Goal: Find specific page/section: Find specific page/section

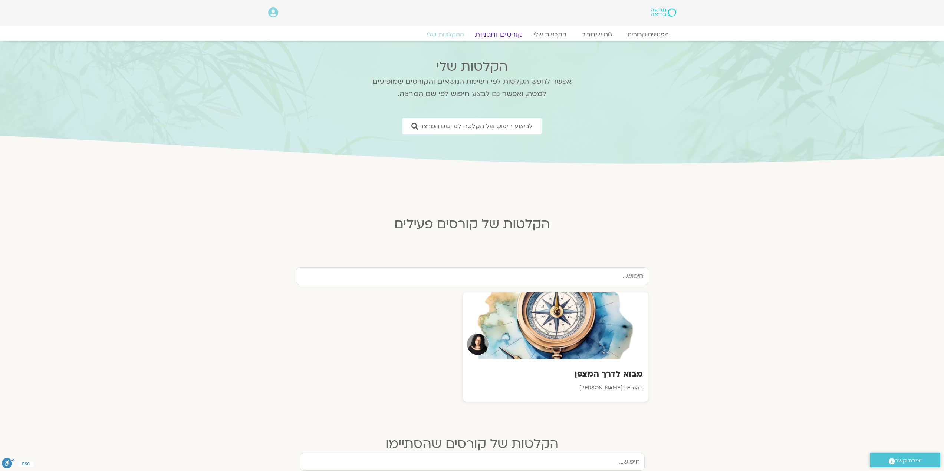
click at [501, 32] on link "קורסים ותכניות" at bounding box center [498, 34] width 65 height 9
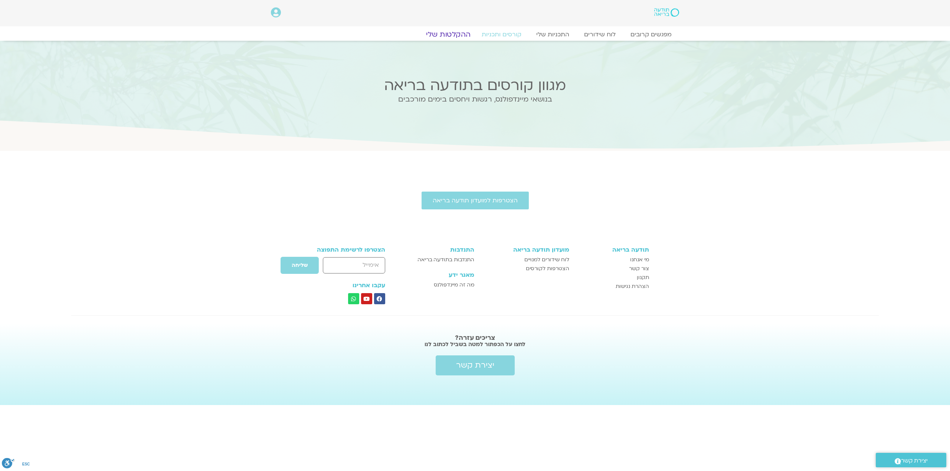
click at [454, 33] on link "ההקלטות שלי" at bounding box center [448, 34] width 62 height 9
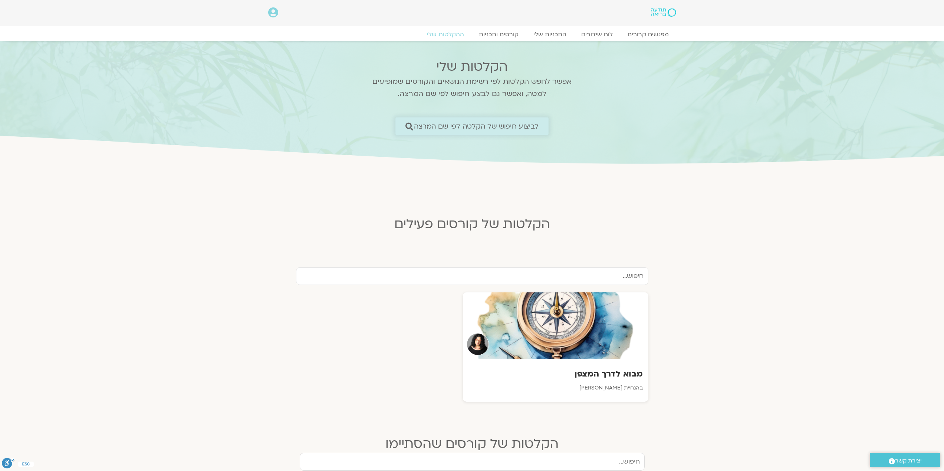
click at [494, 128] on span "לביצוע חיפוש של הקלטה לפי שם המרצה" at bounding box center [476, 126] width 125 height 8
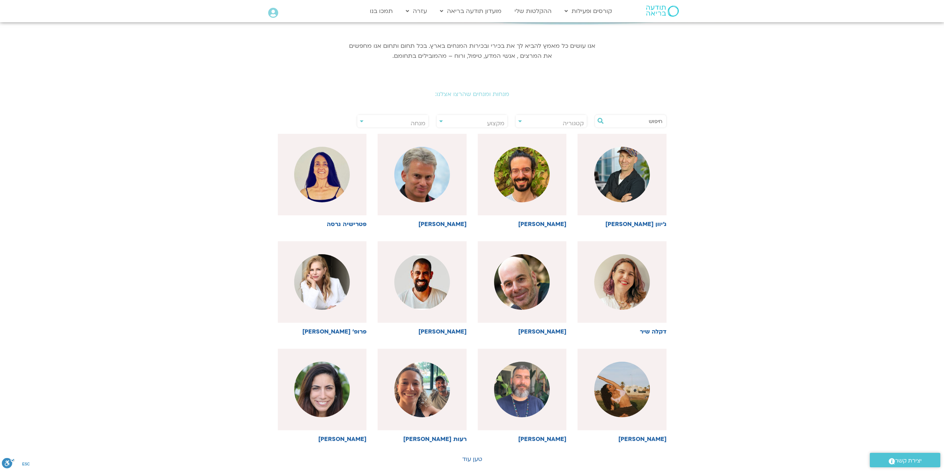
scroll to position [148, 0]
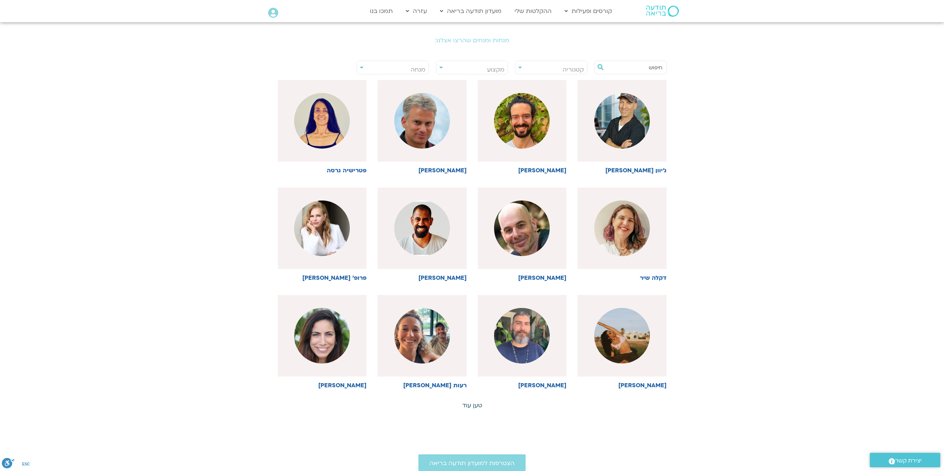
click at [473, 406] on link "טען עוד" at bounding box center [472, 406] width 20 height 8
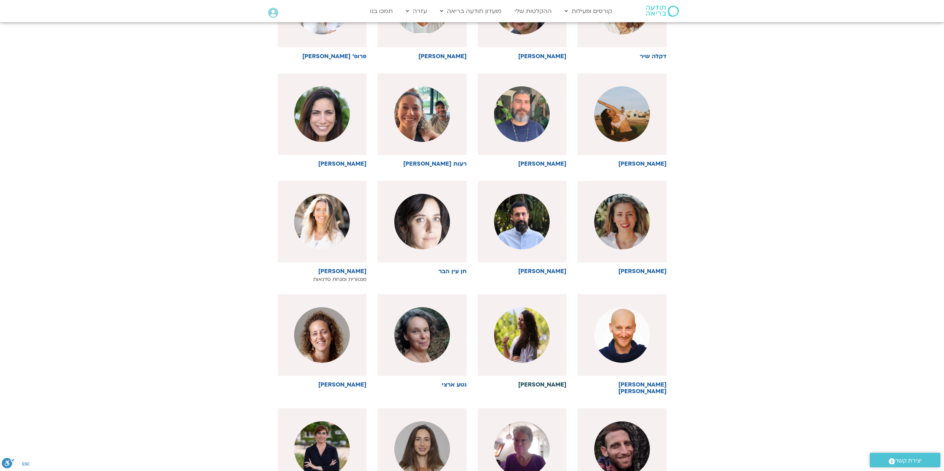
scroll to position [519, 0]
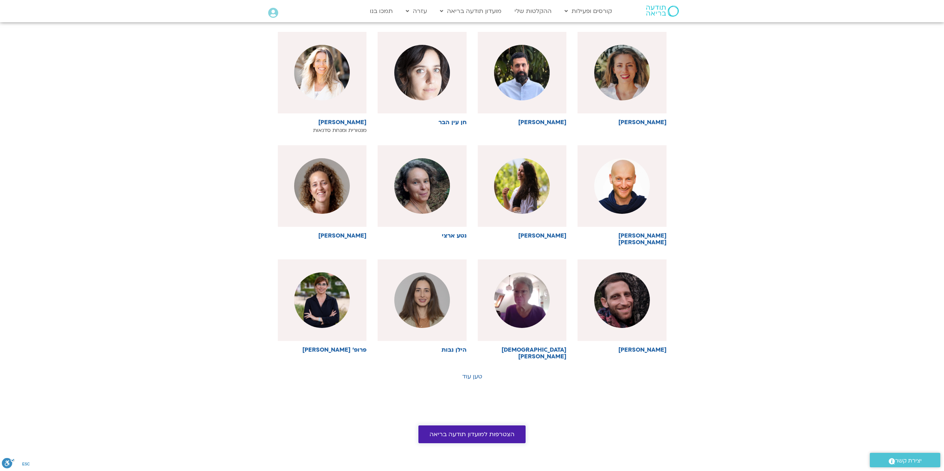
click at [474, 431] on span "הצטרפות למועדון תודעה בריאה" at bounding box center [472, 434] width 85 height 7
click at [474, 373] on link "טען עוד" at bounding box center [472, 377] width 20 height 8
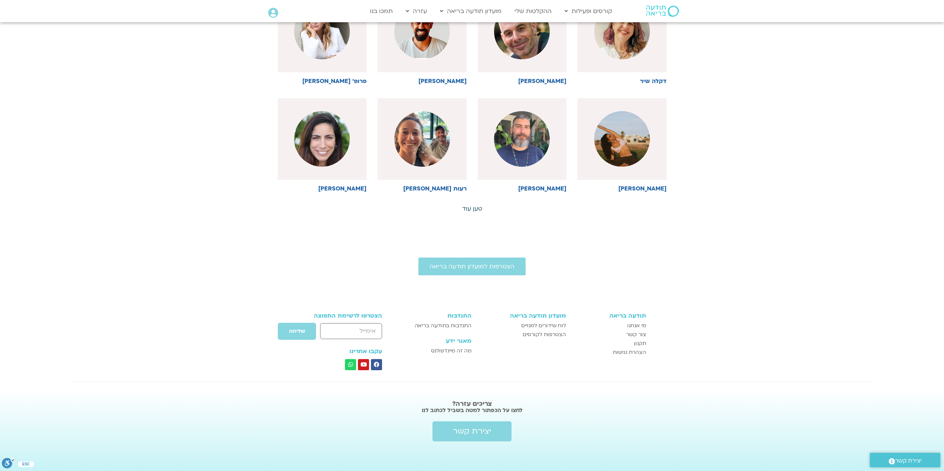
click at [471, 210] on link "טען עוד" at bounding box center [472, 209] width 20 height 8
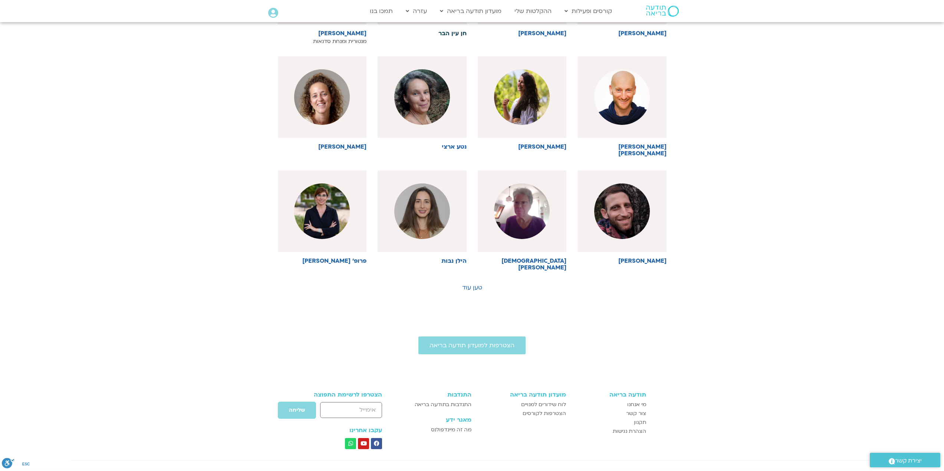
scroll to position [642, 0]
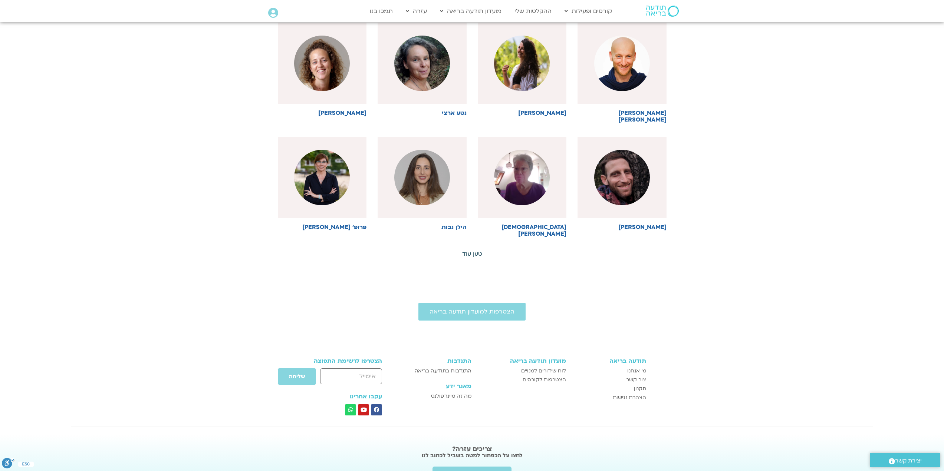
click at [471, 250] on link "טען עוד" at bounding box center [472, 254] width 20 height 8
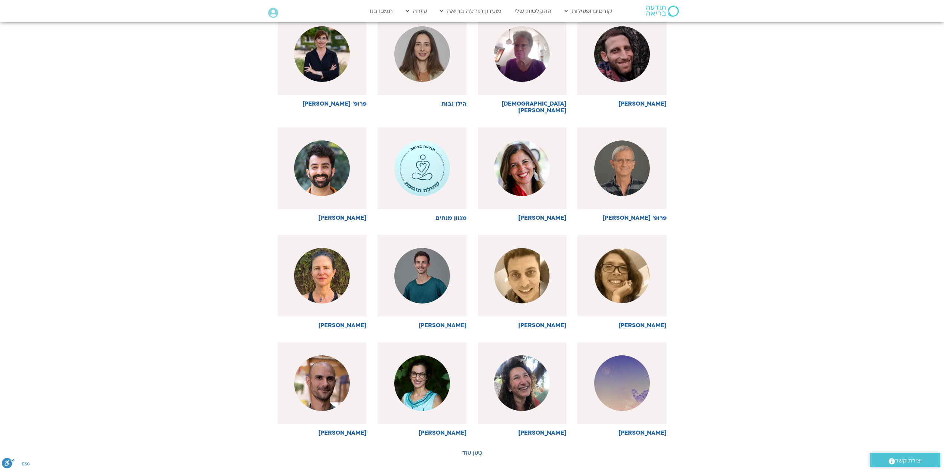
scroll to position [828, 0]
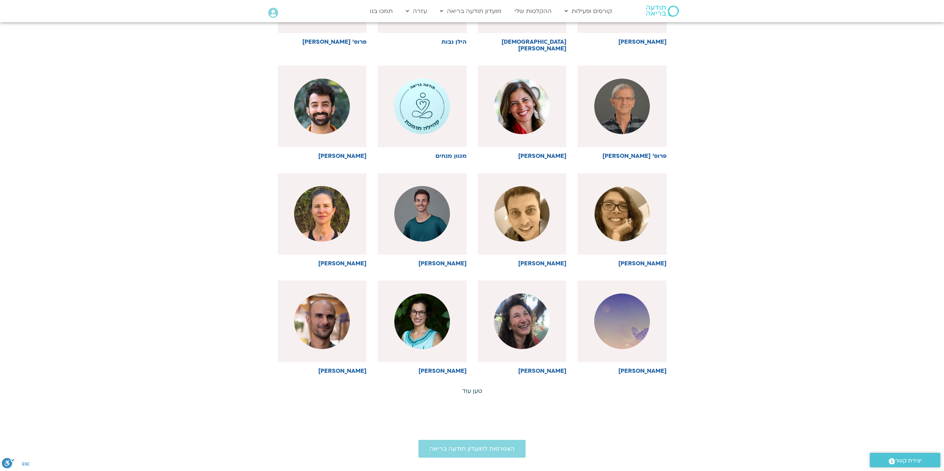
click at [469, 387] on link "טען עוד" at bounding box center [472, 391] width 20 height 8
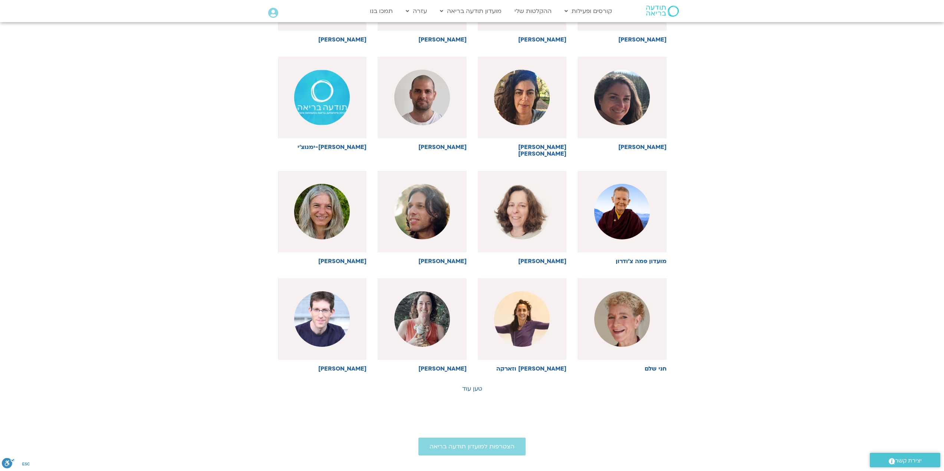
scroll to position [1161, 0]
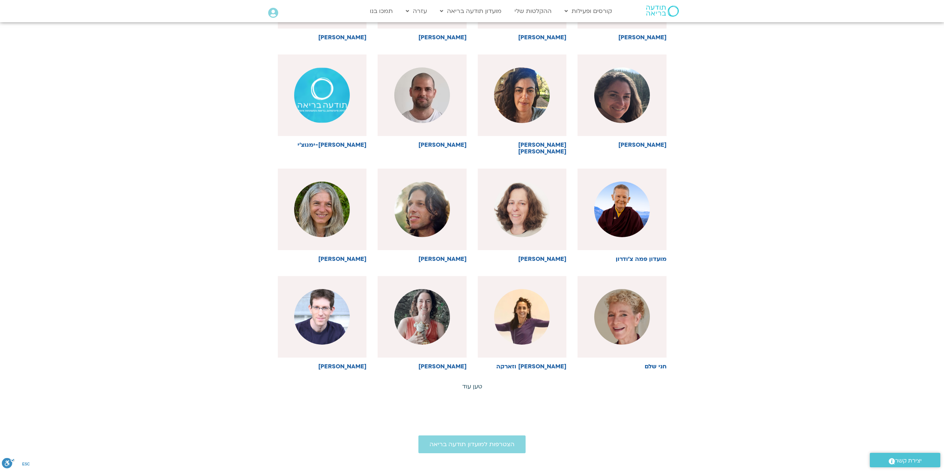
click at [467, 383] on link "טען עוד" at bounding box center [472, 387] width 20 height 8
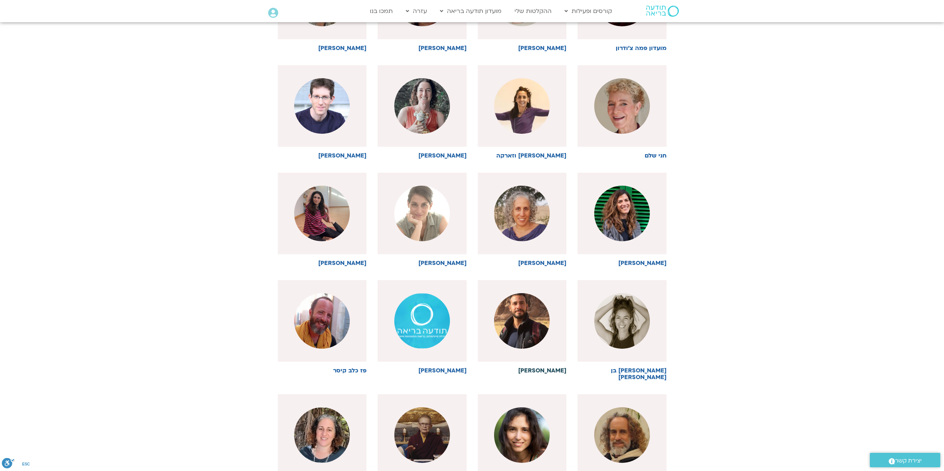
scroll to position [1495, 0]
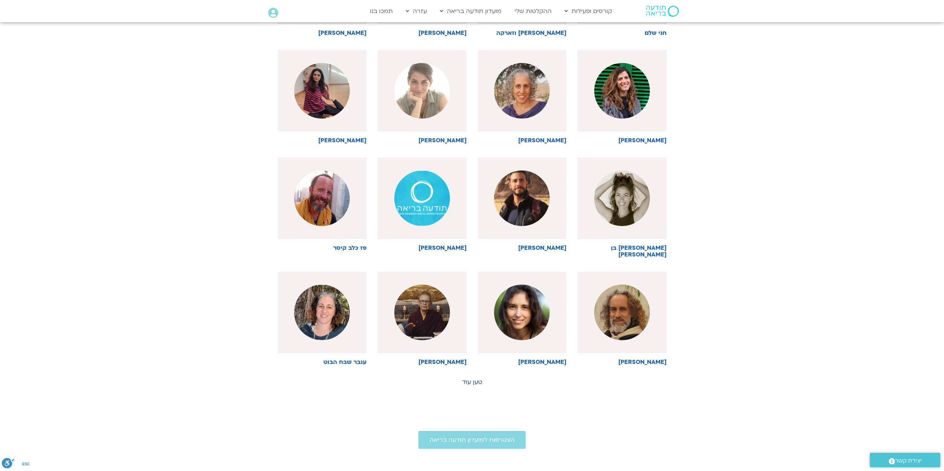
click at [466, 378] on link "טען עוד" at bounding box center [472, 382] width 20 height 8
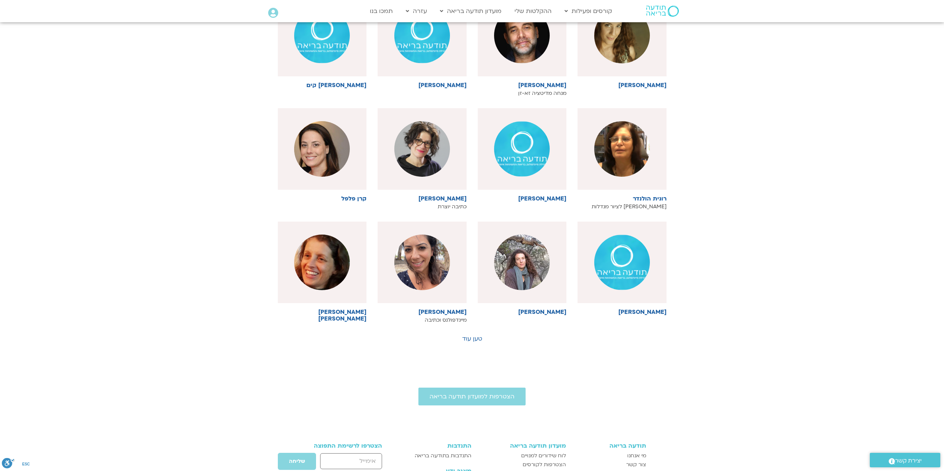
scroll to position [1903, 0]
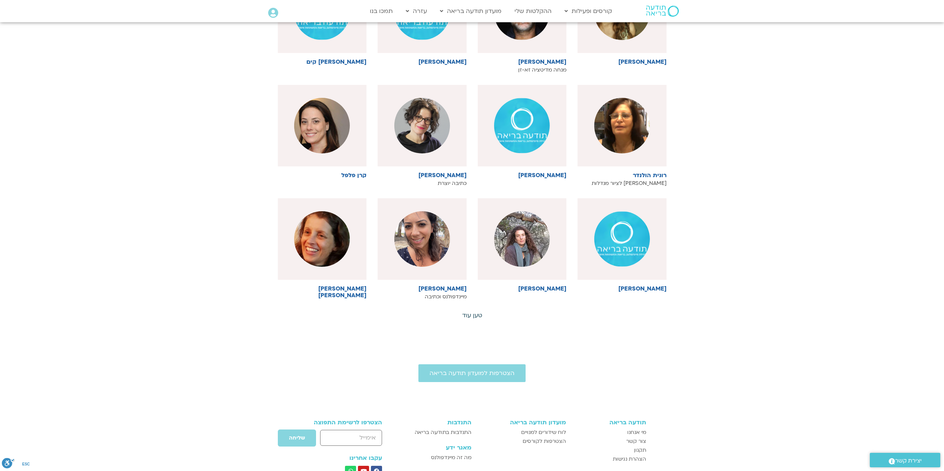
click at [472, 312] on link "טען עוד" at bounding box center [472, 316] width 20 height 8
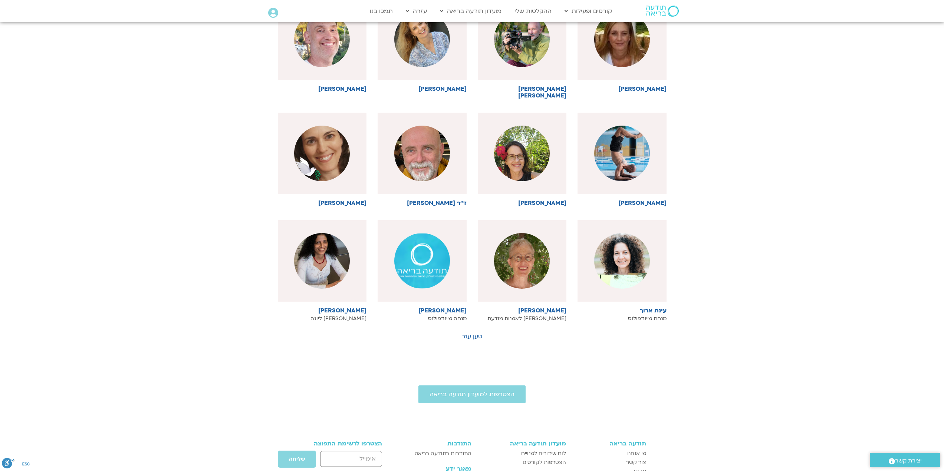
scroll to position [2274, 0]
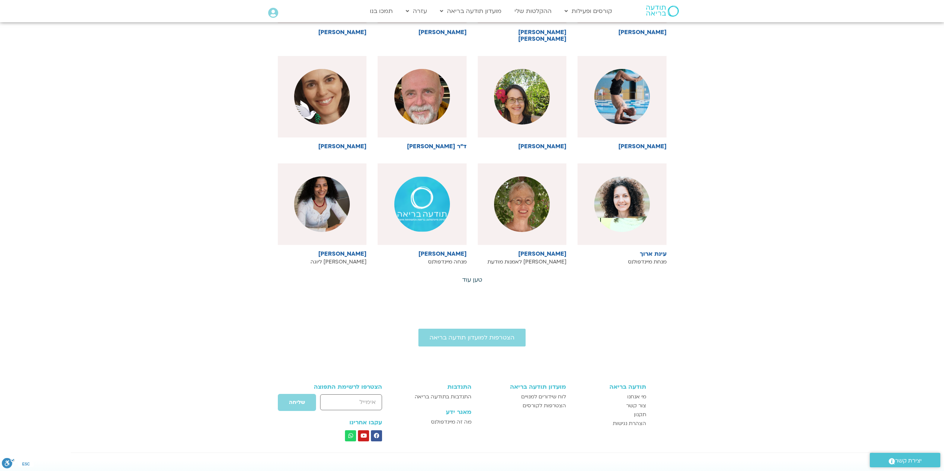
click at [470, 276] on link "טען עוד" at bounding box center [472, 280] width 20 height 8
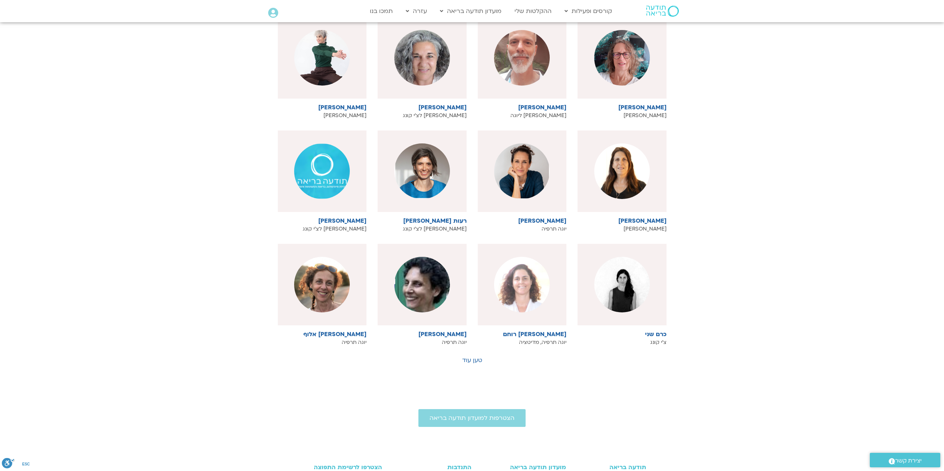
scroll to position [2571, 0]
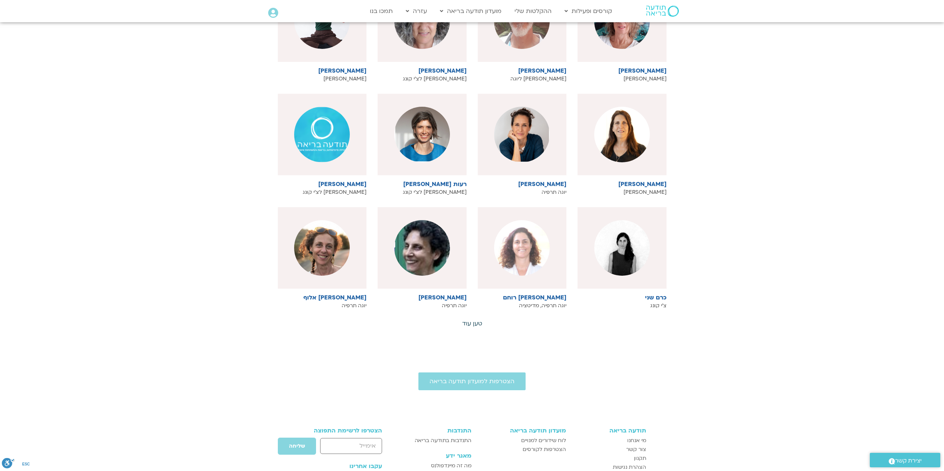
click at [473, 320] on link "טען עוד" at bounding box center [472, 324] width 20 height 8
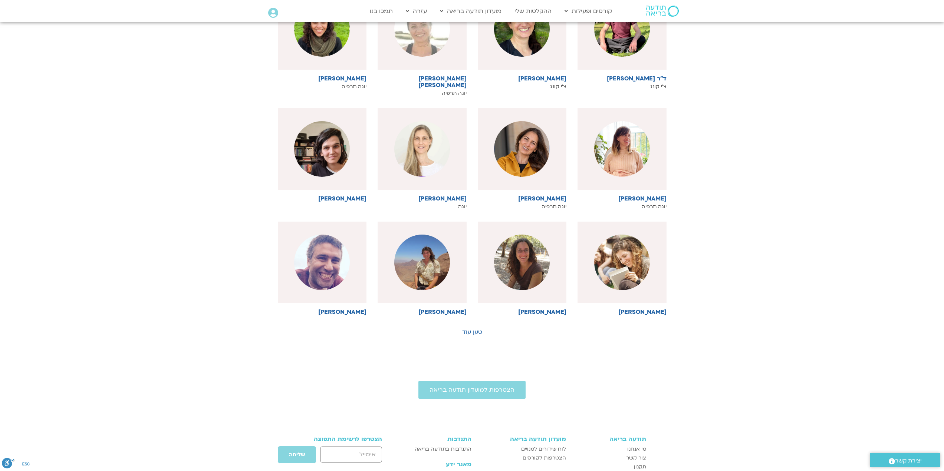
scroll to position [2905, 0]
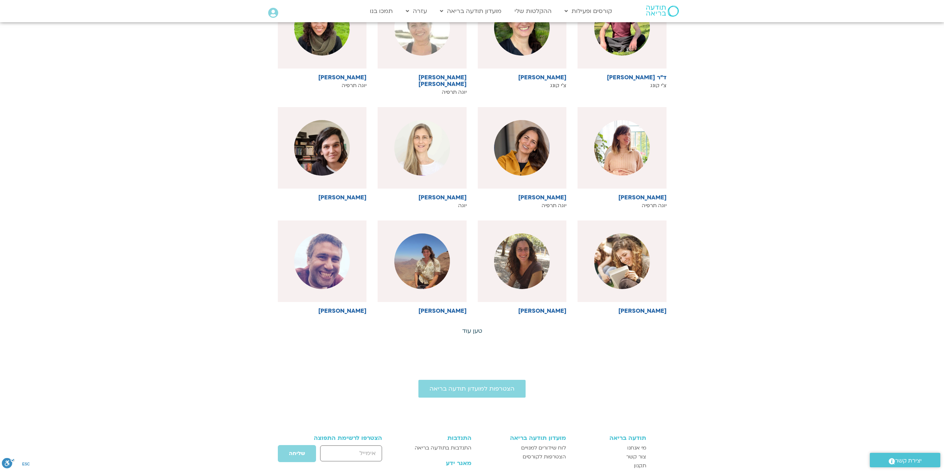
click at [471, 327] on link "טען עוד" at bounding box center [472, 331] width 20 height 8
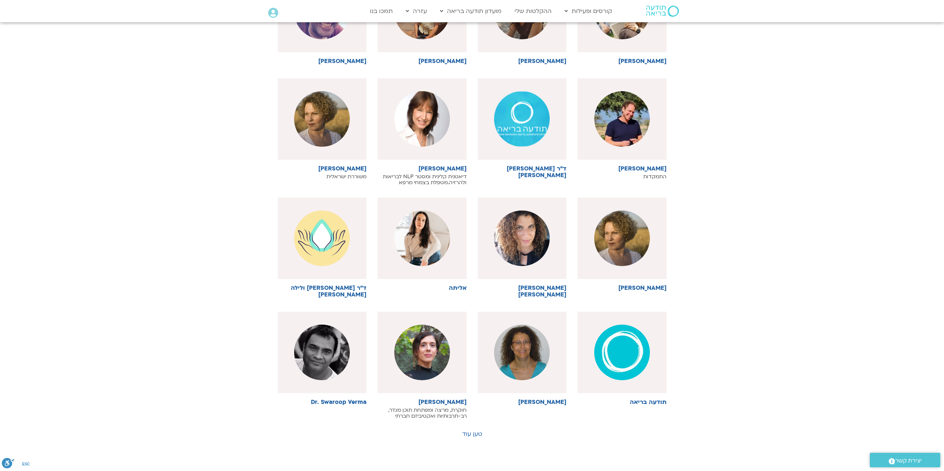
scroll to position [3202, 0]
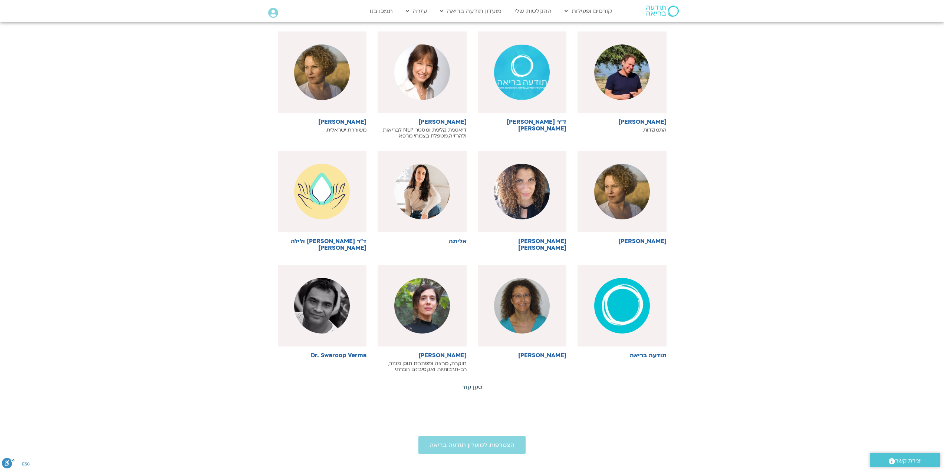
click at [472, 384] on link "טען עוד" at bounding box center [472, 388] width 20 height 8
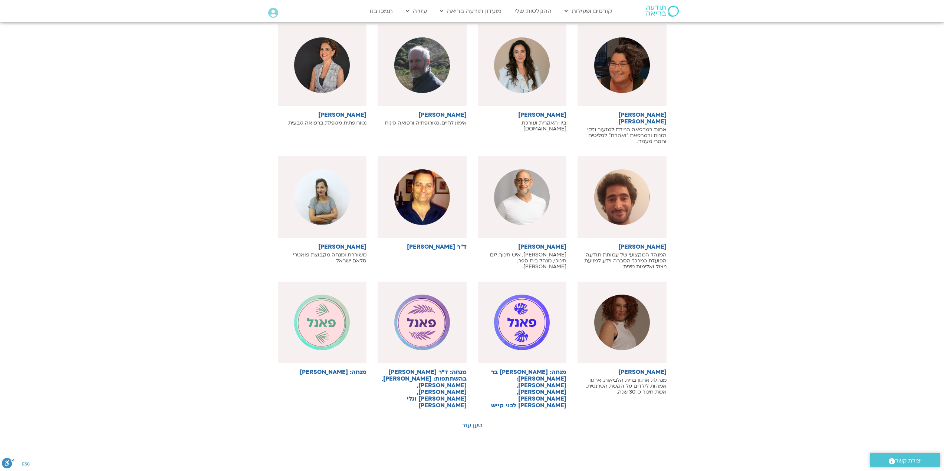
scroll to position [3610, 0]
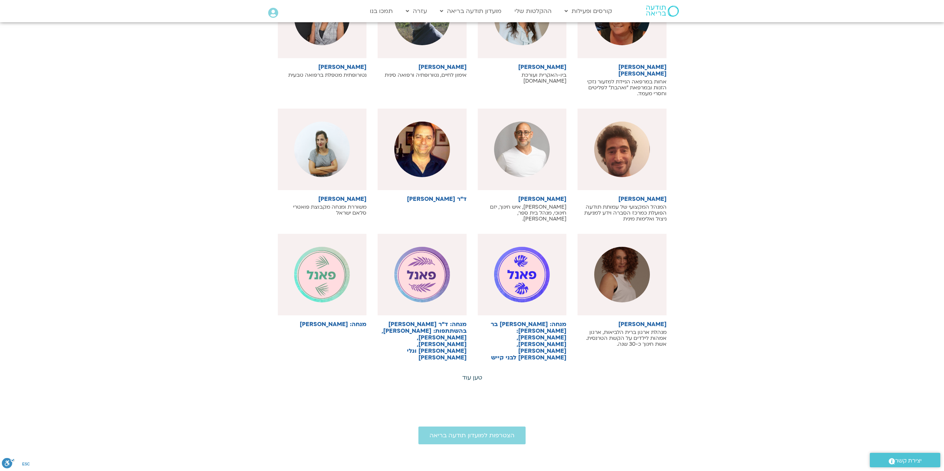
click at [477, 374] on link "טען עוד" at bounding box center [472, 378] width 20 height 8
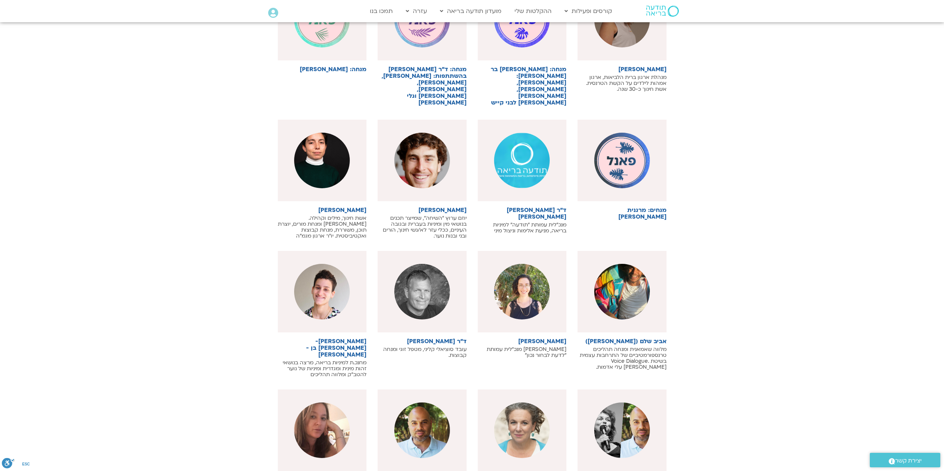
scroll to position [3869, 0]
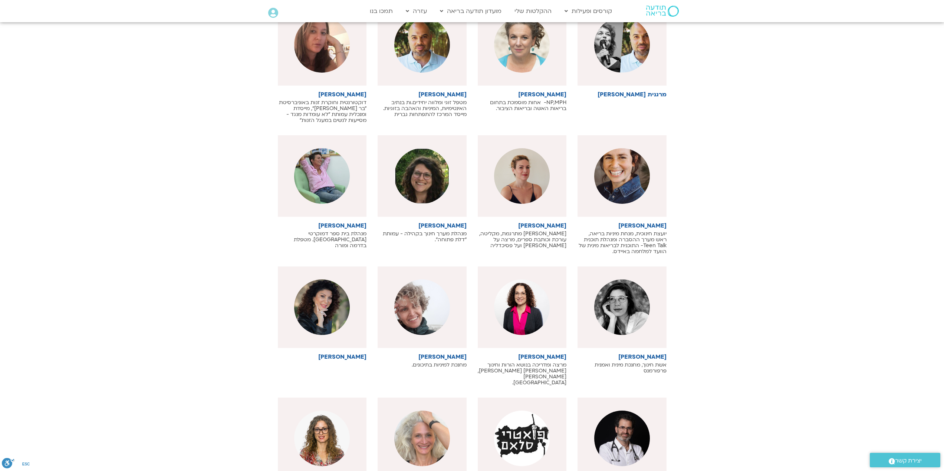
scroll to position [4278, 0]
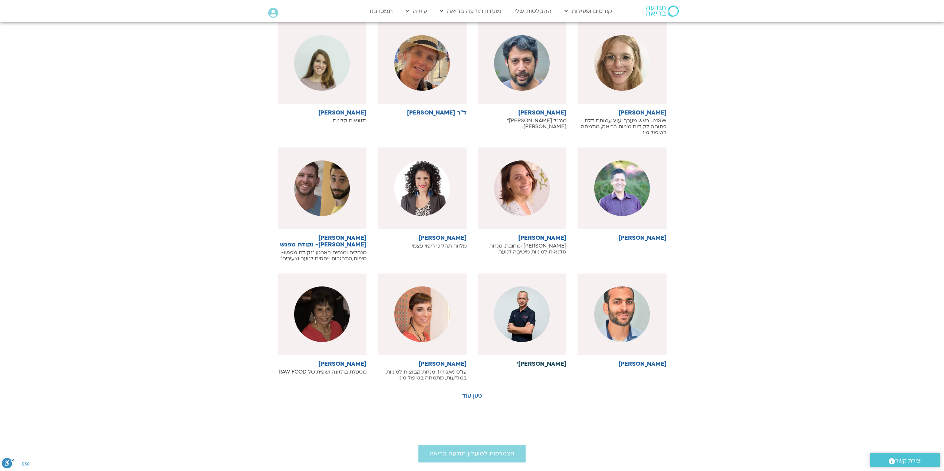
scroll to position [4760, 0]
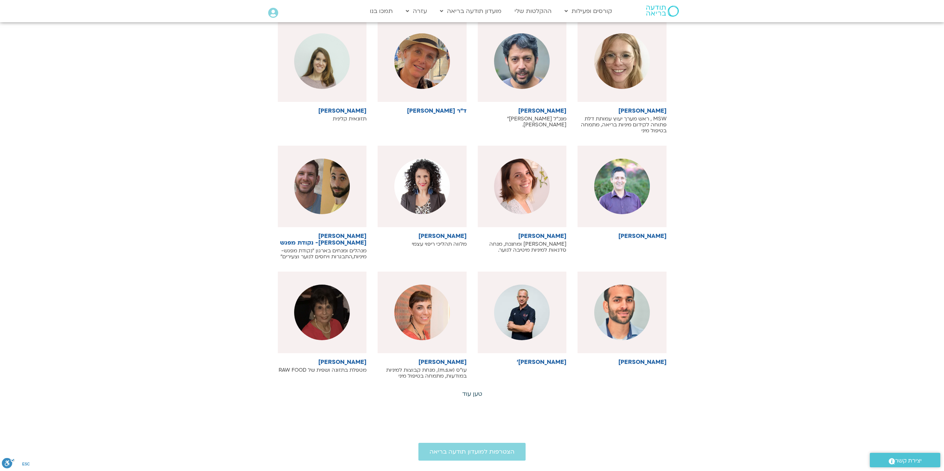
click at [480, 390] on link "טען עוד" at bounding box center [472, 394] width 20 height 8
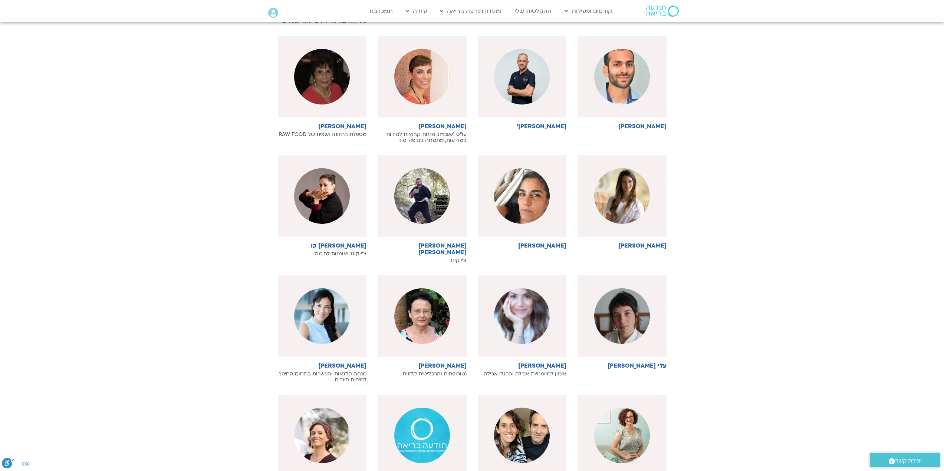
scroll to position [5019, 0]
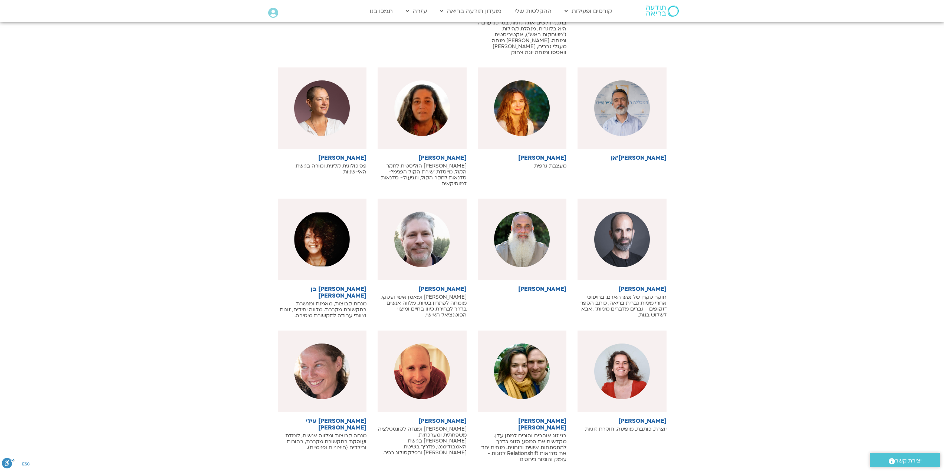
scroll to position [5502, 0]
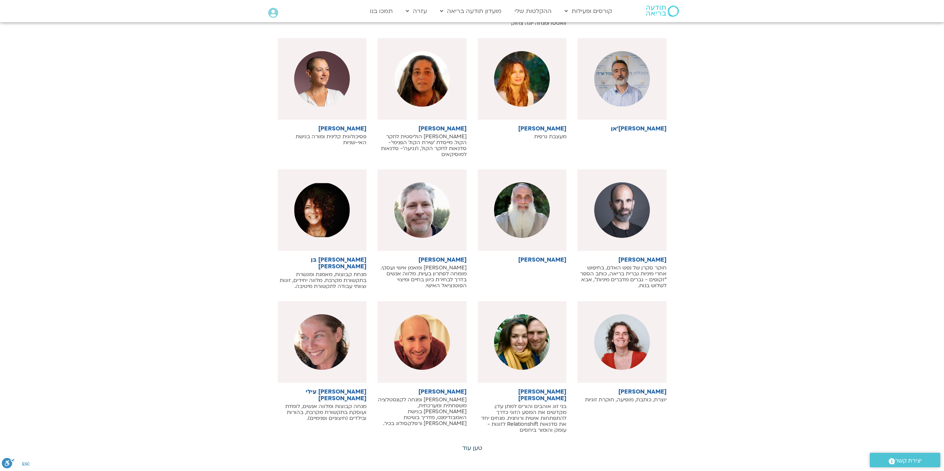
click at [474, 444] on link "טען עוד" at bounding box center [472, 448] width 20 height 8
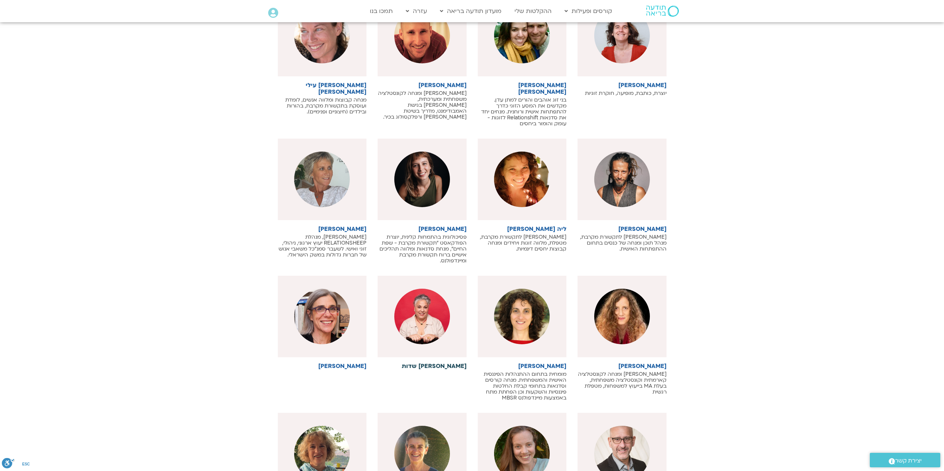
scroll to position [5836, 0]
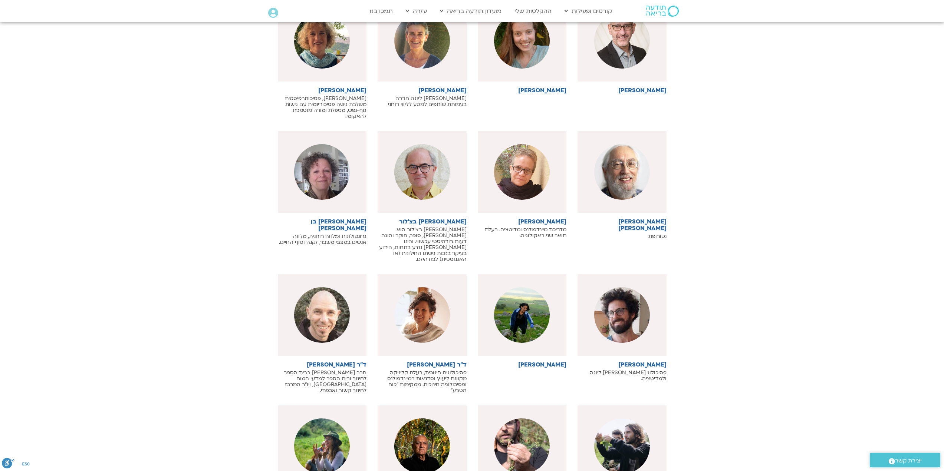
scroll to position [6244, 0]
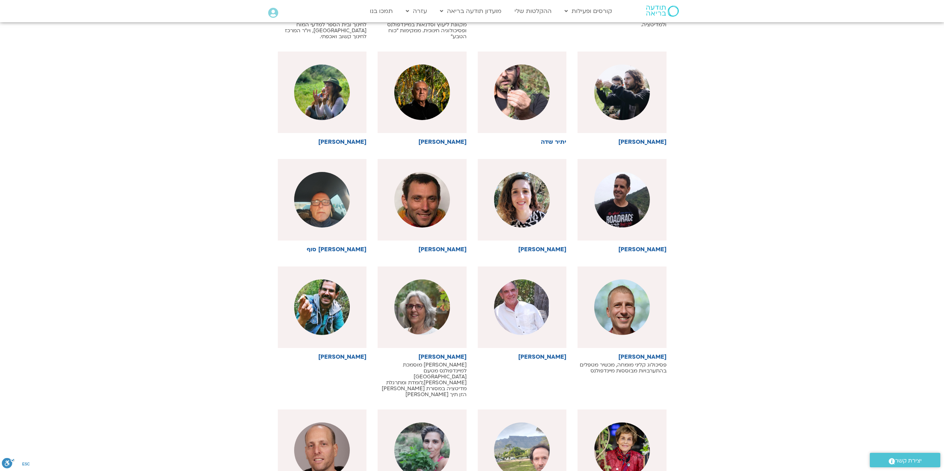
scroll to position [6577, 0]
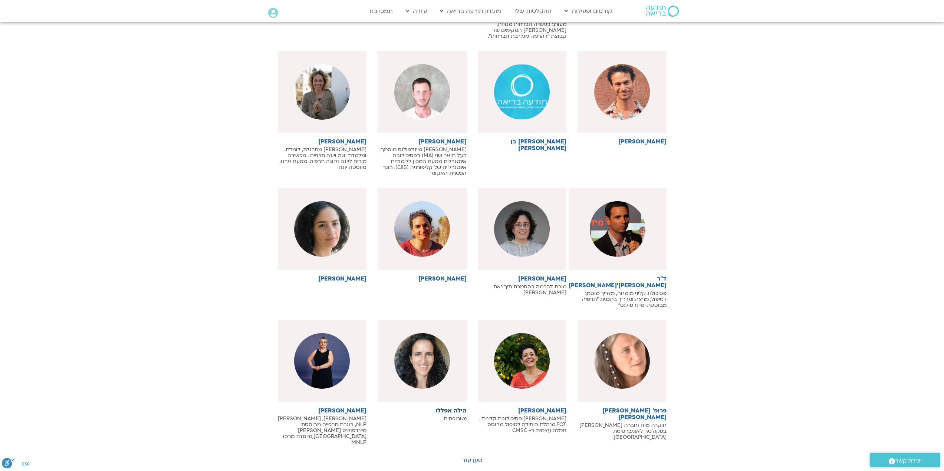
scroll to position [7097, 0]
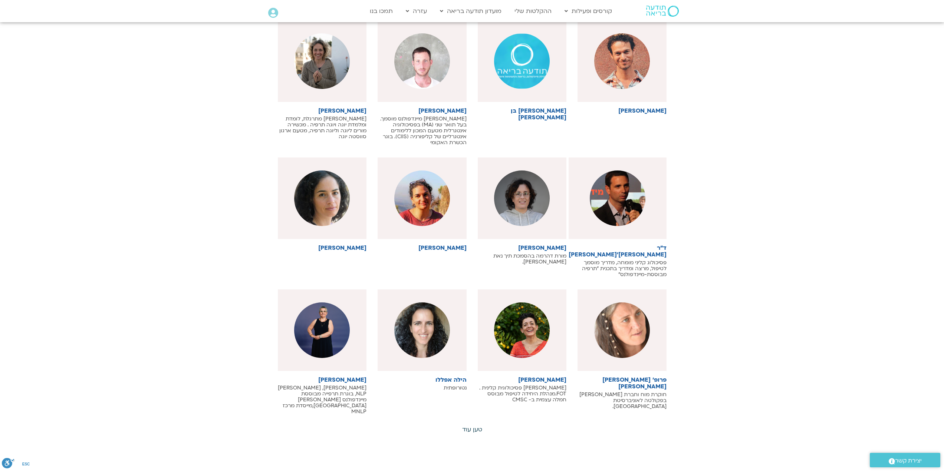
click at [471, 426] on link "טען עוד" at bounding box center [472, 430] width 20 height 8
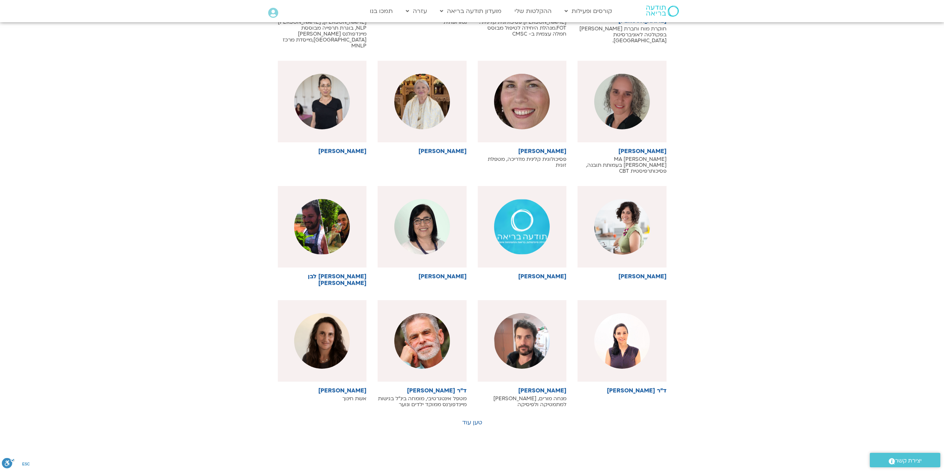
scroll to position [7468, 0]
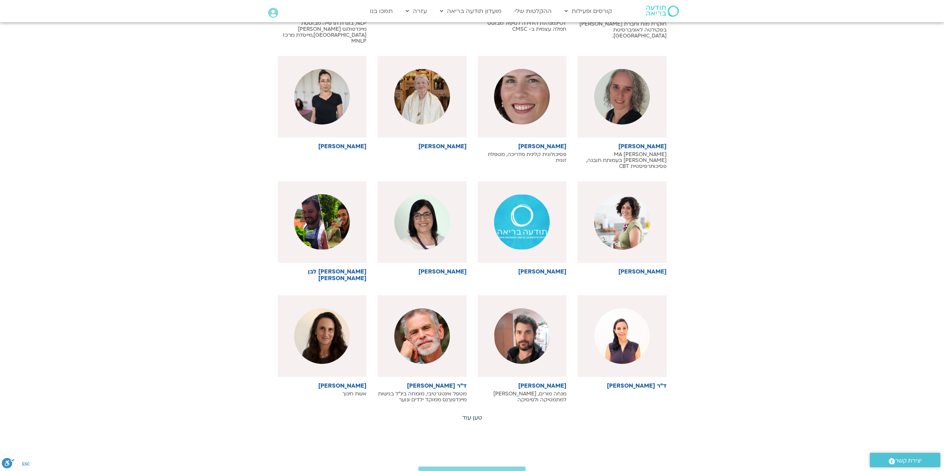
click at [475, 414] on link "טען עוד" at bounding box center [472, 418] width 20 height 8
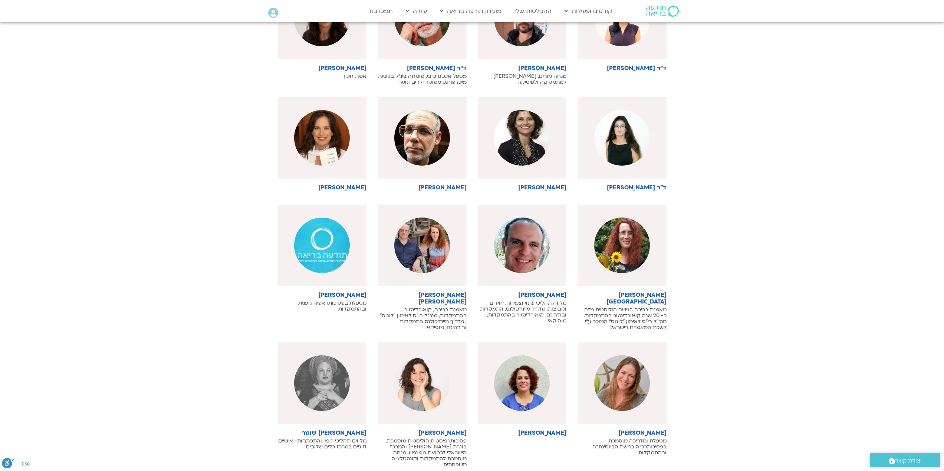
scroll to position [7802, 0]
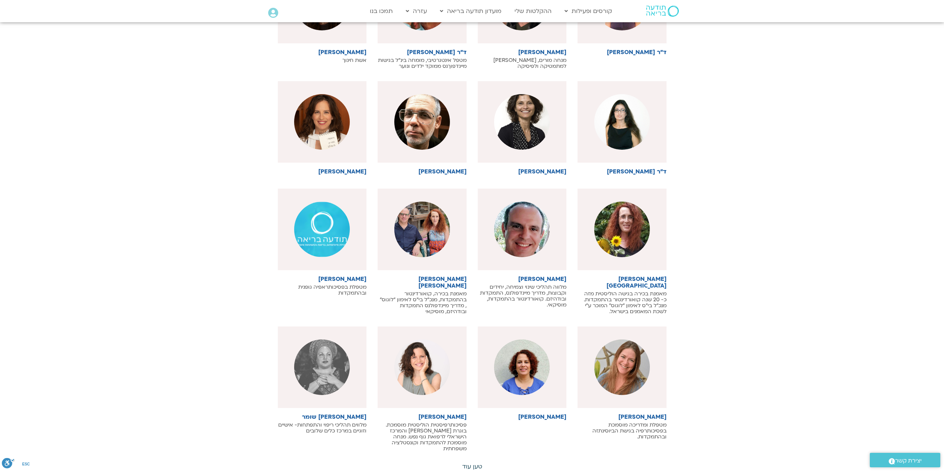
click at [471, 463] on link "טען עוד" at bounding box center [472, 467] width 20 height 8
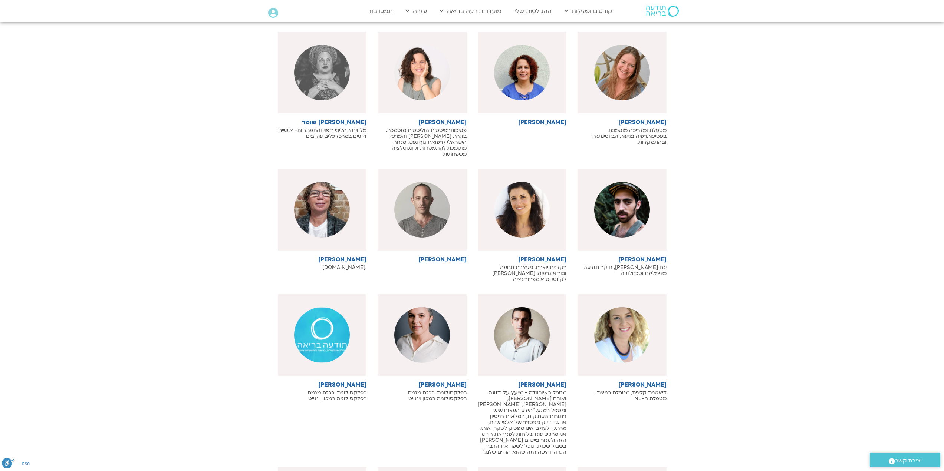
scroll to position [8098, 0]
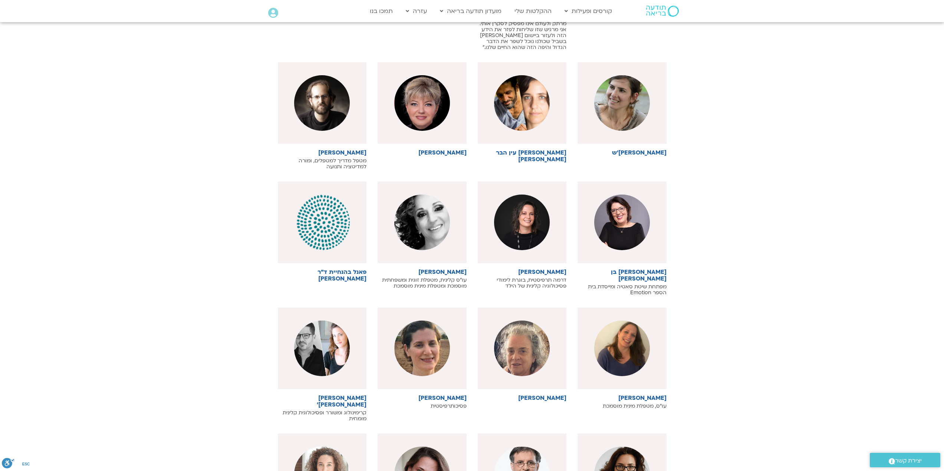
scroll to position [8506, 0]
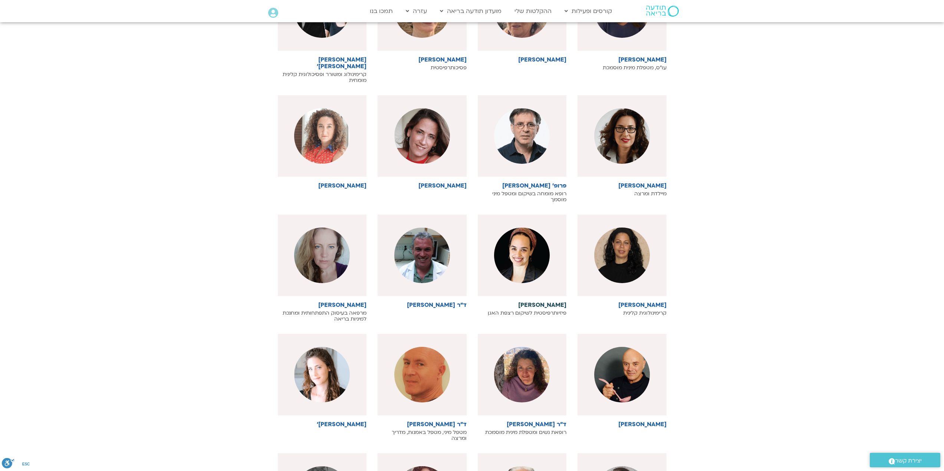
scroll to position [8877, 0]
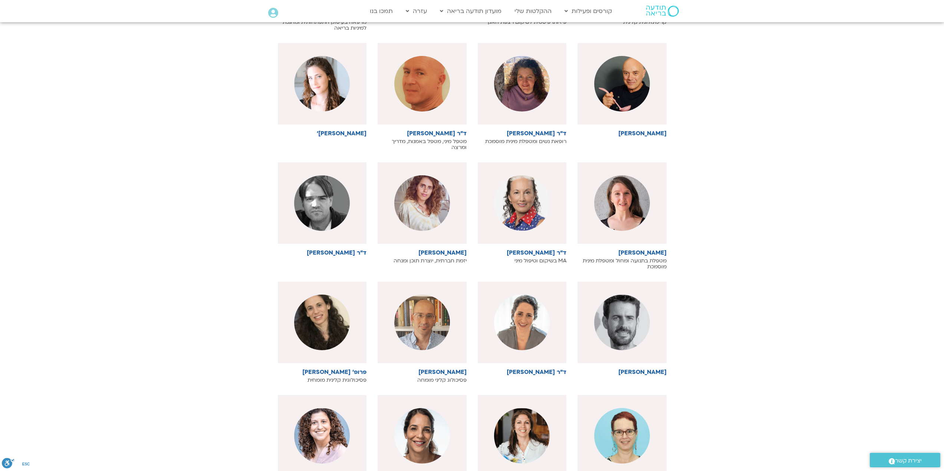
scroll to position [9137, 0]
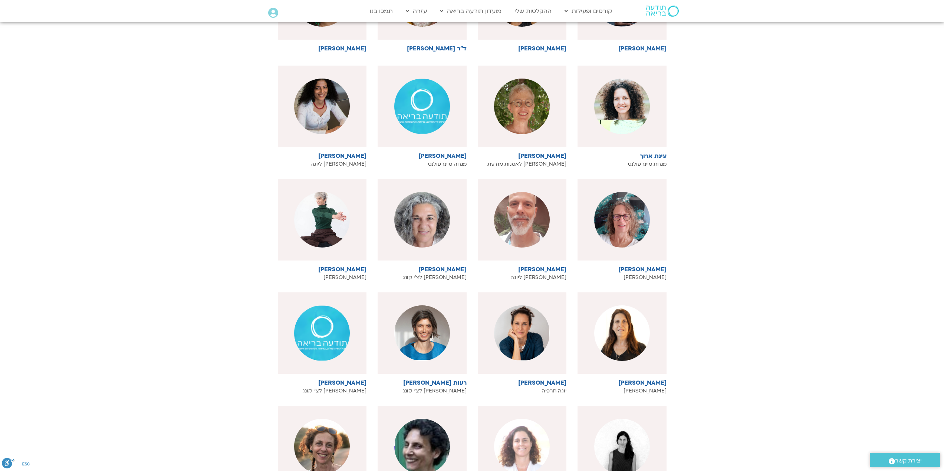
scroll to position [0, 0]
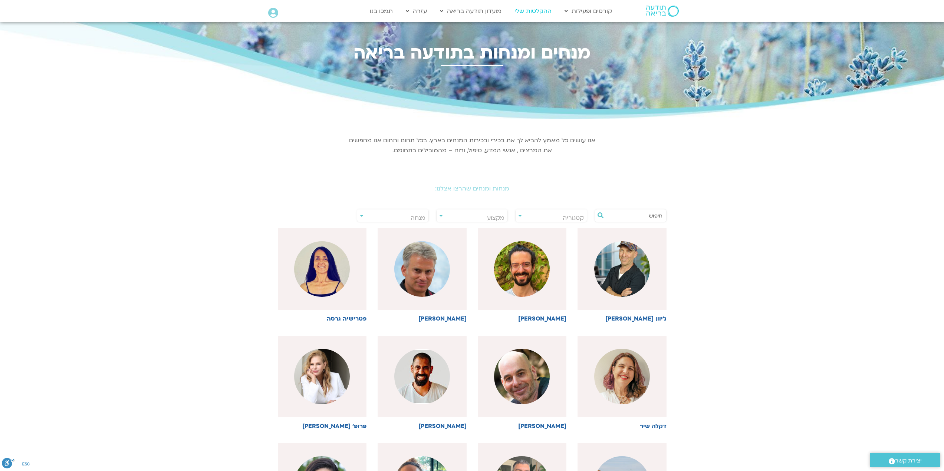
click at [537, 10] on link "ההקלטות שלי" at bounding box center [533, 11] width 45 height 14
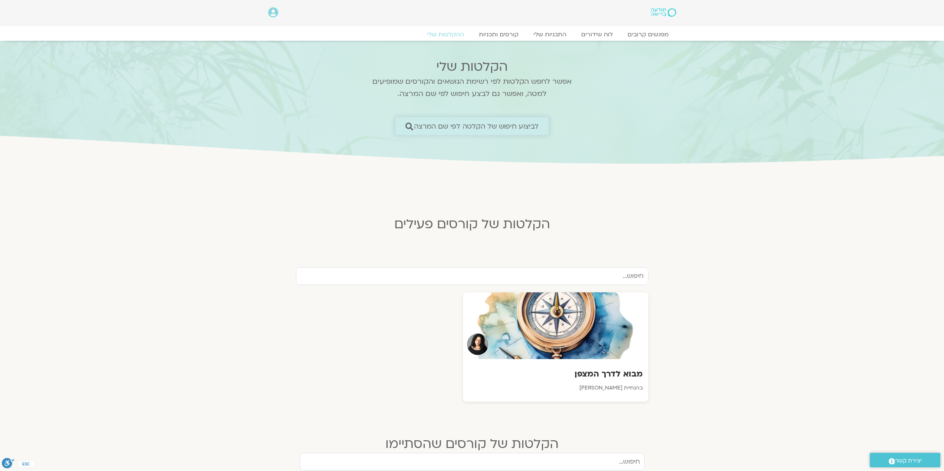
click at [405, 125] on link "לביצוע חיפוש של הקלטה לפי שם המרצה" at bounding box center [471, 126] width 153 height 17
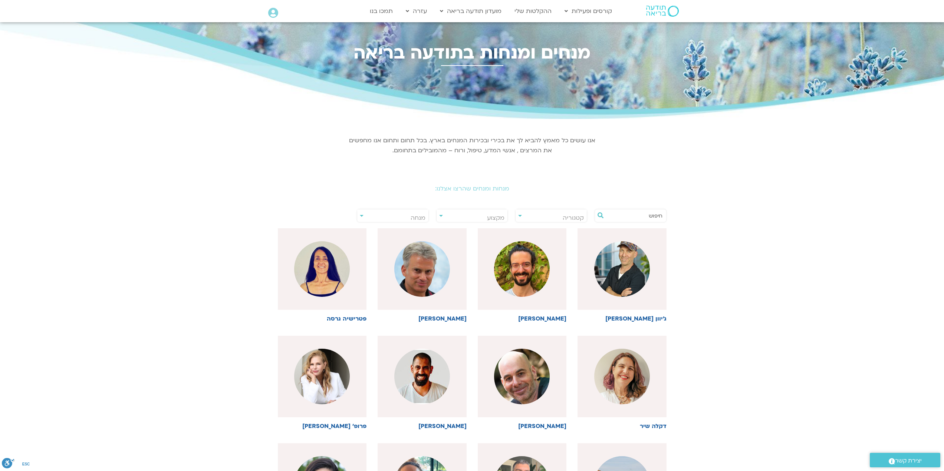
click at [642, 217] on input "text" at bounding box center [634, 216] width 56 height 13
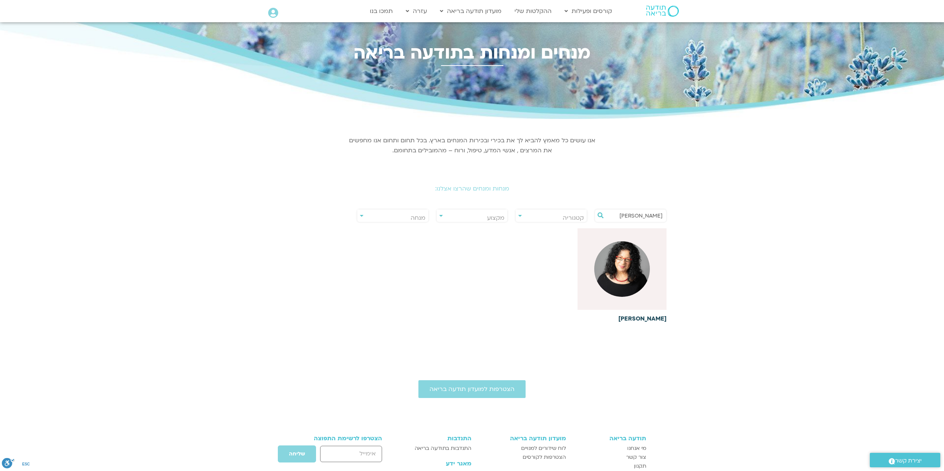
type input "ארנינה קשתן"
click at [646, 259] on img at bounding box center [622, 269] width 56 height 56
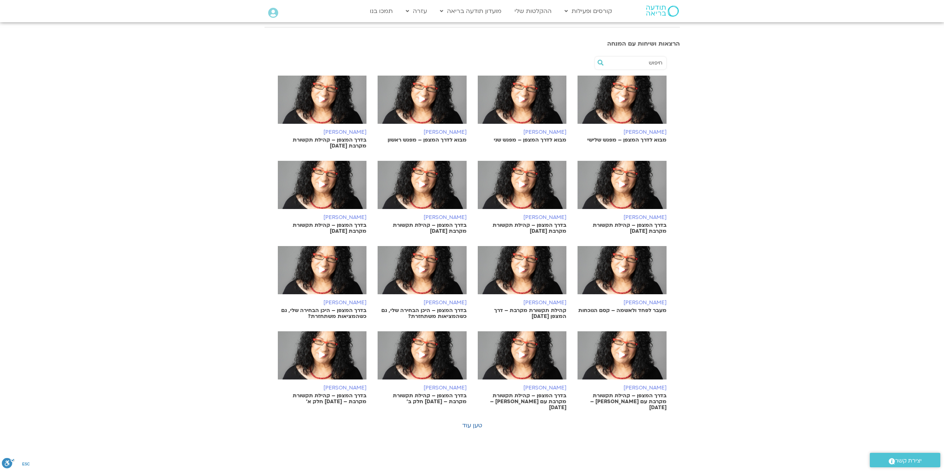
scroll to position [260, 0]
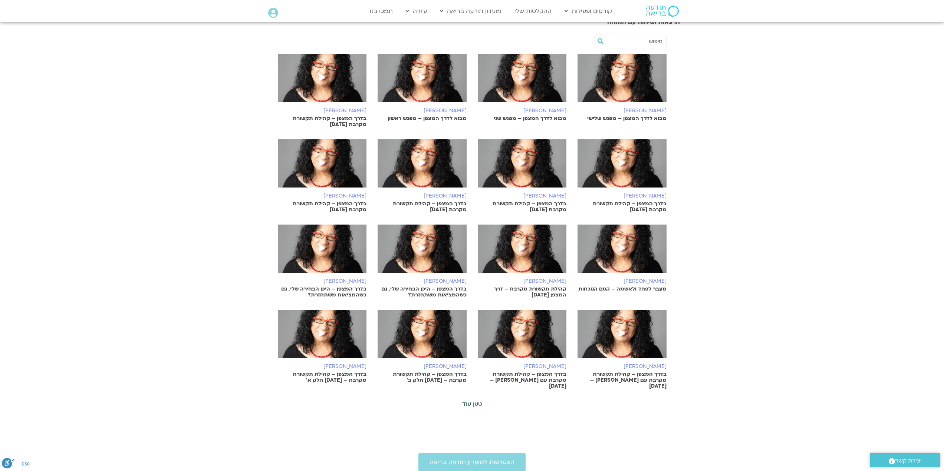
click at [472, 400] on link "טען עוד" at bounding box center [472, 404] width 20 height 8
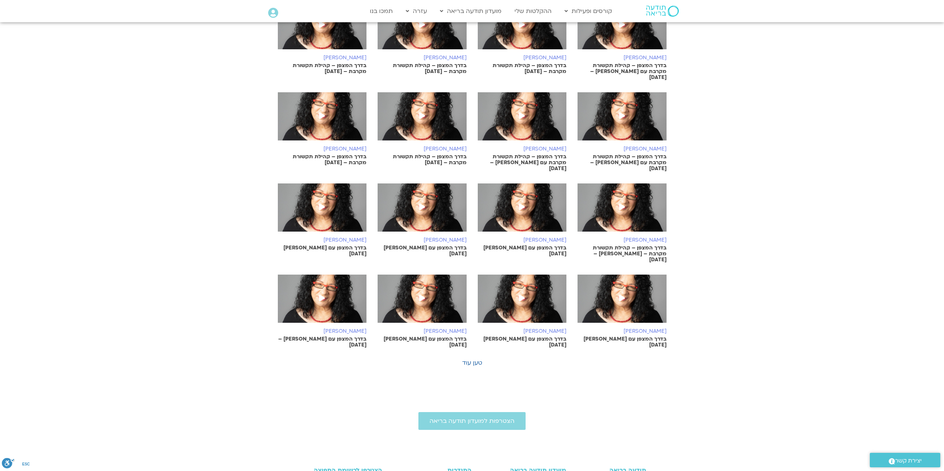
scroll to position [668, 0]
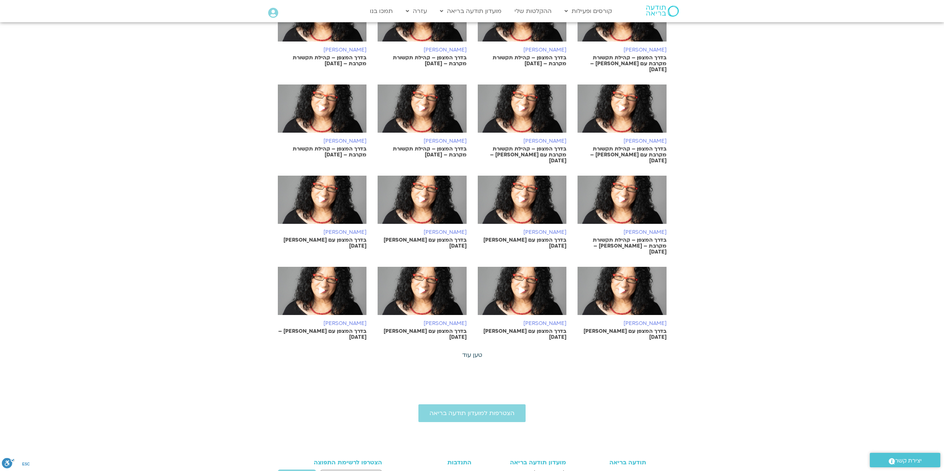
click at [471, 351] on link "טען עוד" at bounding box center [472, 355] width 20 height 8
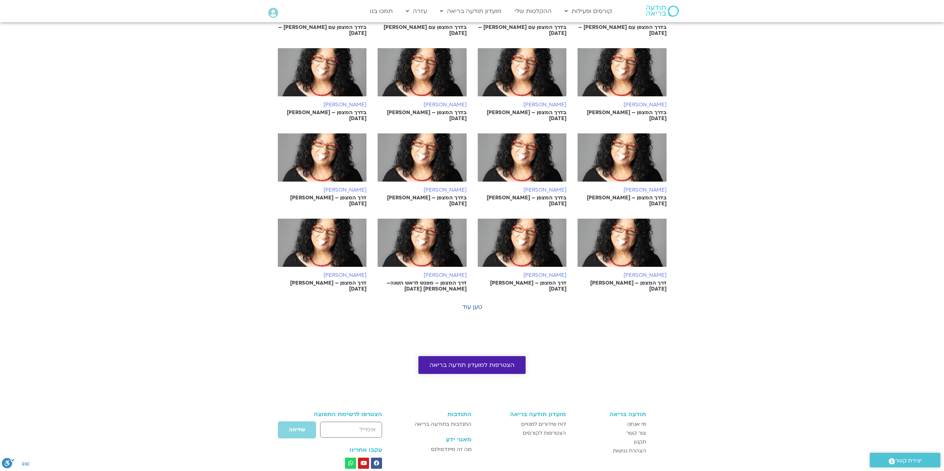
scroll to position [1076, 0]
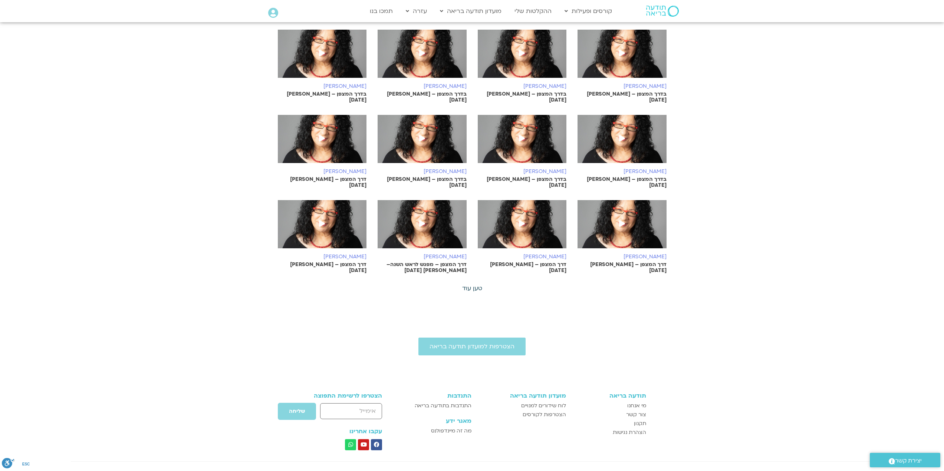
click at [470, 285] on link "טען עוד" at bounding box center [472, 289] width 20 height 8
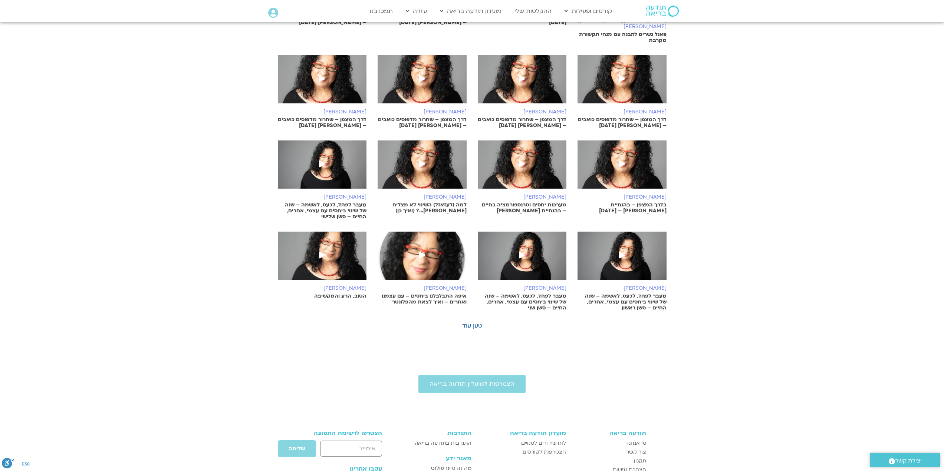
scroll to position [1410, 0]
click at [469, 322] on link "טען עוד" at bounding box center [472, 326] width 20 height 8
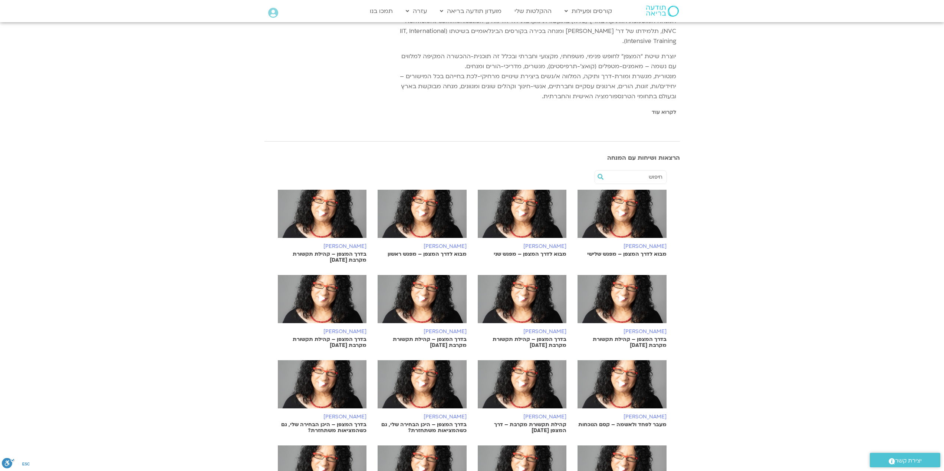
scroll to position [74, 0]
